Goal: Task Accomplishment & Management: Manage account settings

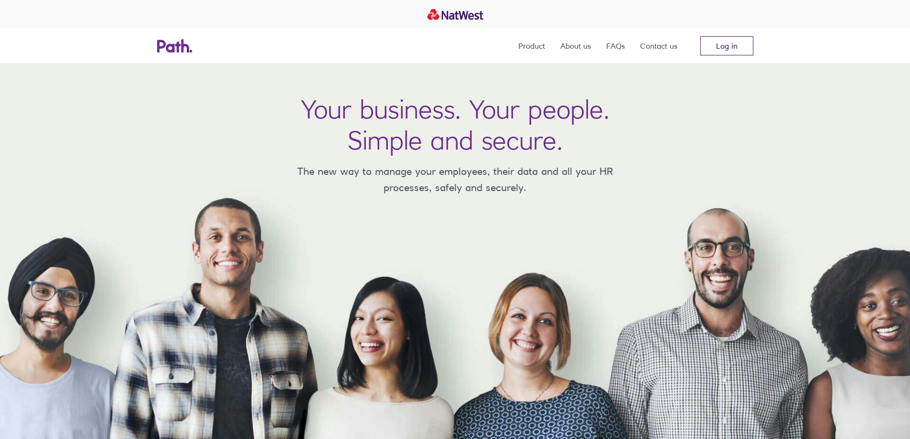
click at [737, 45] on link "Log in" at bounding box center [727, 45] width 53 height 19
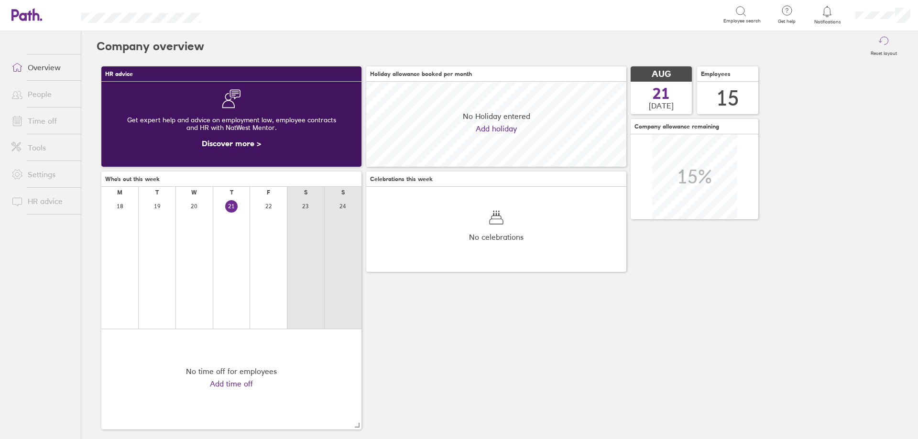
scroll to position [85, 260]
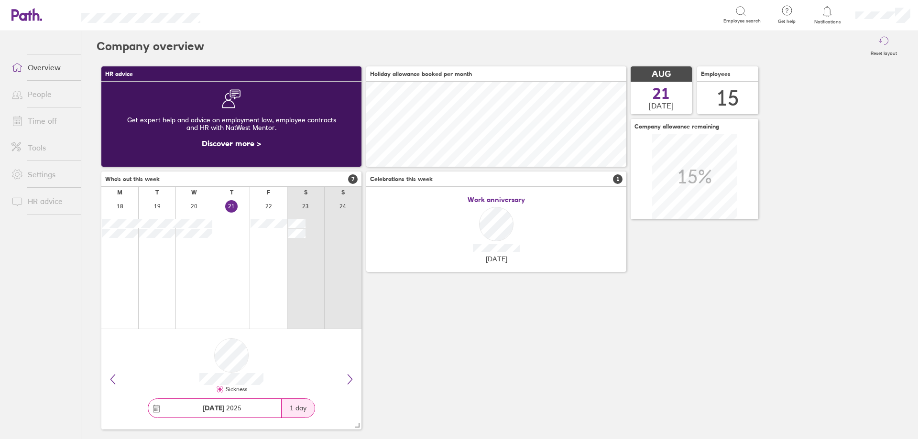
click at [828, 11] on icon at bounding box center [826, 11] width 11 height 11
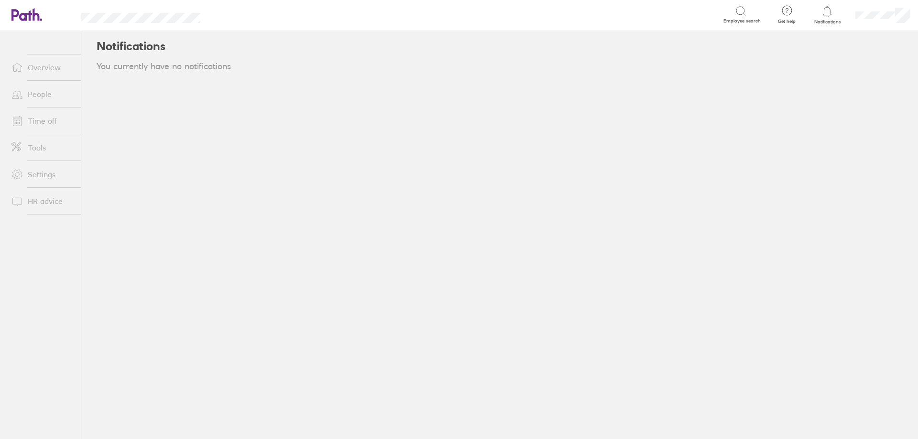
click at [50, 122] on link "Time off" at bounding box center [42, 120] width 77 height 19
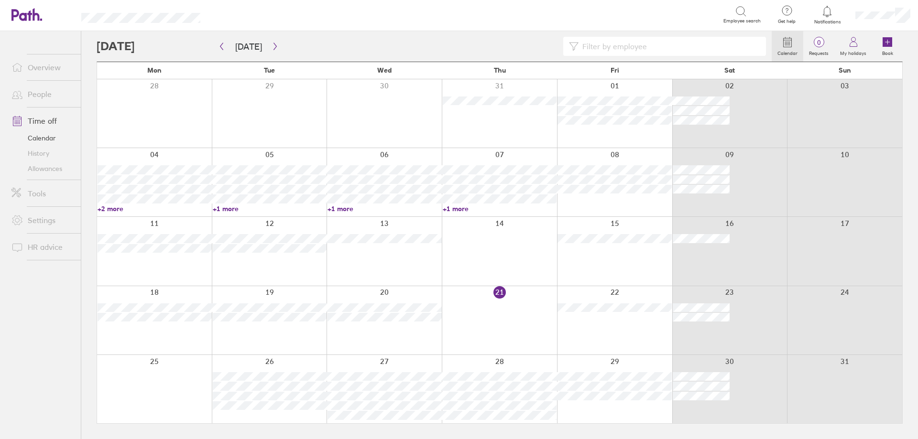
click at [826, 14] on icon at bounding box center [826, 11] width 11 height 11
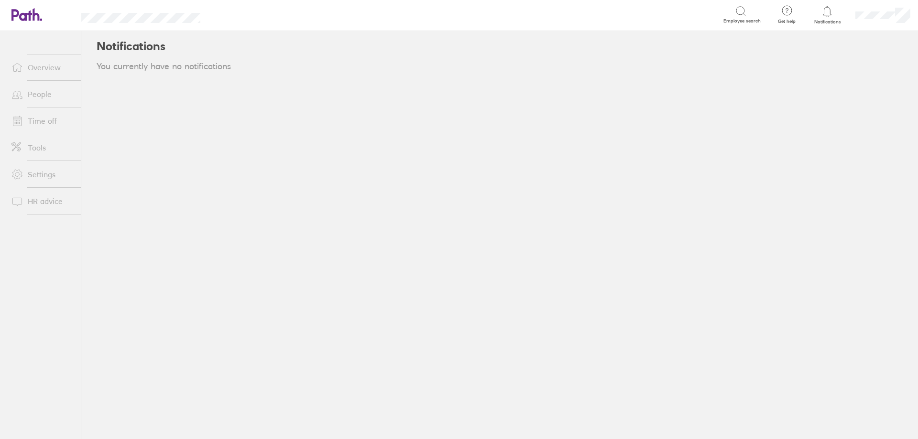
click at [826, 14] on icon at bounding box center [826, 11] width 11 height 11
